Goal: Task Accomplishment & Management: Use online tool/utility

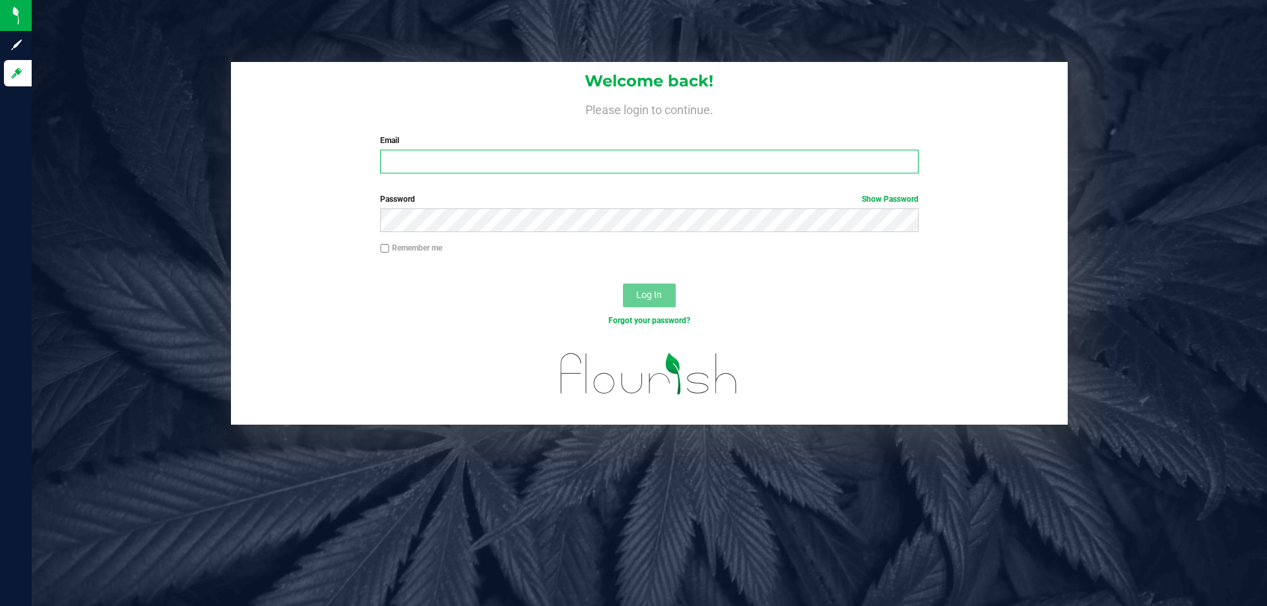
click at [579, 166] on input "Email" at bounding box center [649, 162] width 538 height 24
type input "[EMAIL_ADDRESS][DOMAIN_NAME]"
click at [623, 284] on button "Log In" at bounding box center [649, 296] width 53 height 24
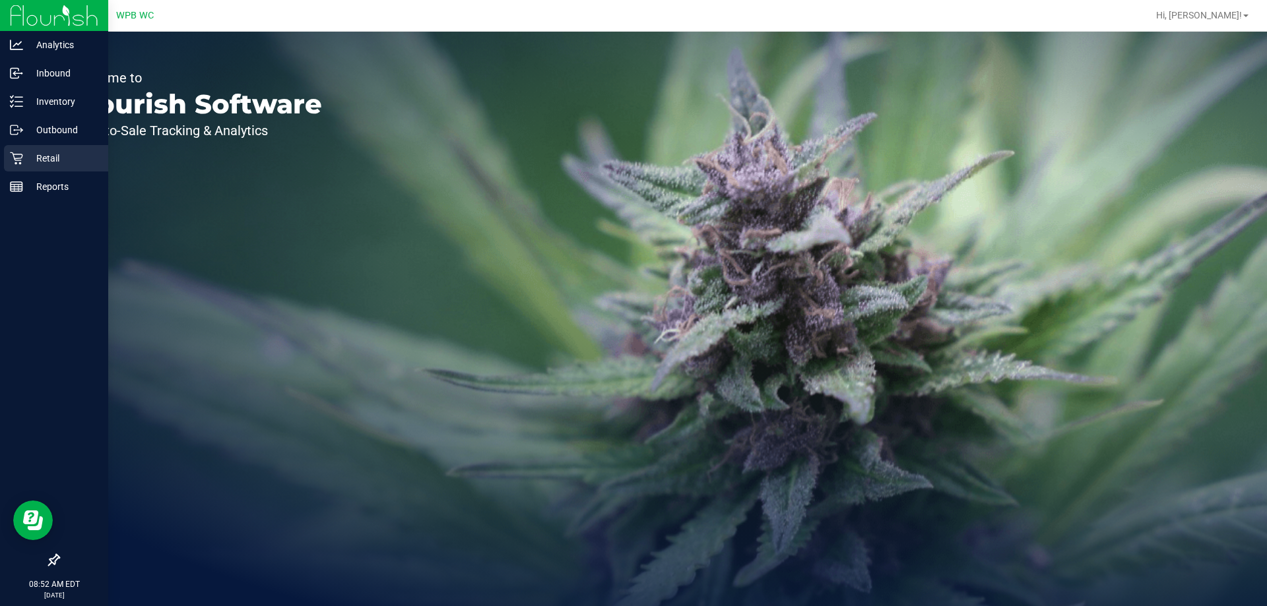
click at [75, 152] on p "Retail" at bounding box center [62, 158] width 79 height 16
